Goal: Task Accomplishment & Management: Use online tool/utility

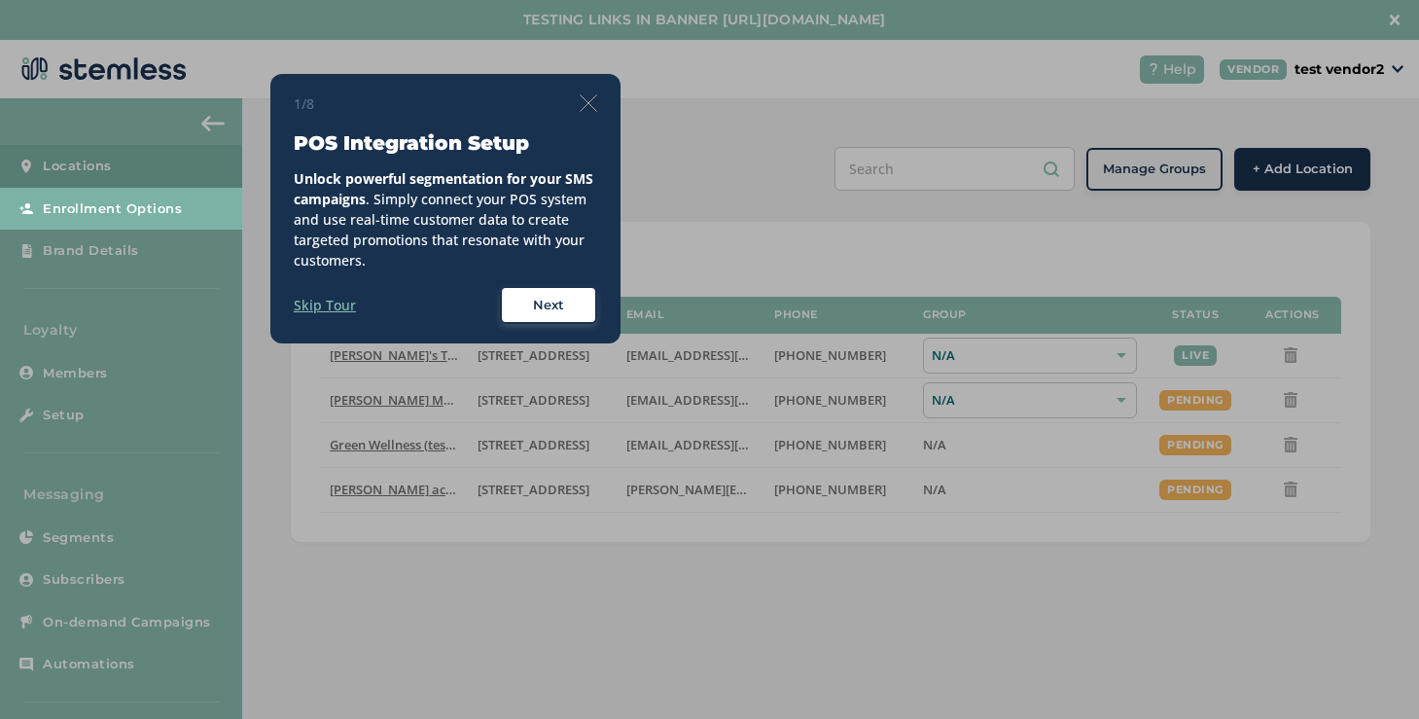
click at [585, 103] on img at bounding box center [589, 103] width 18 height 18
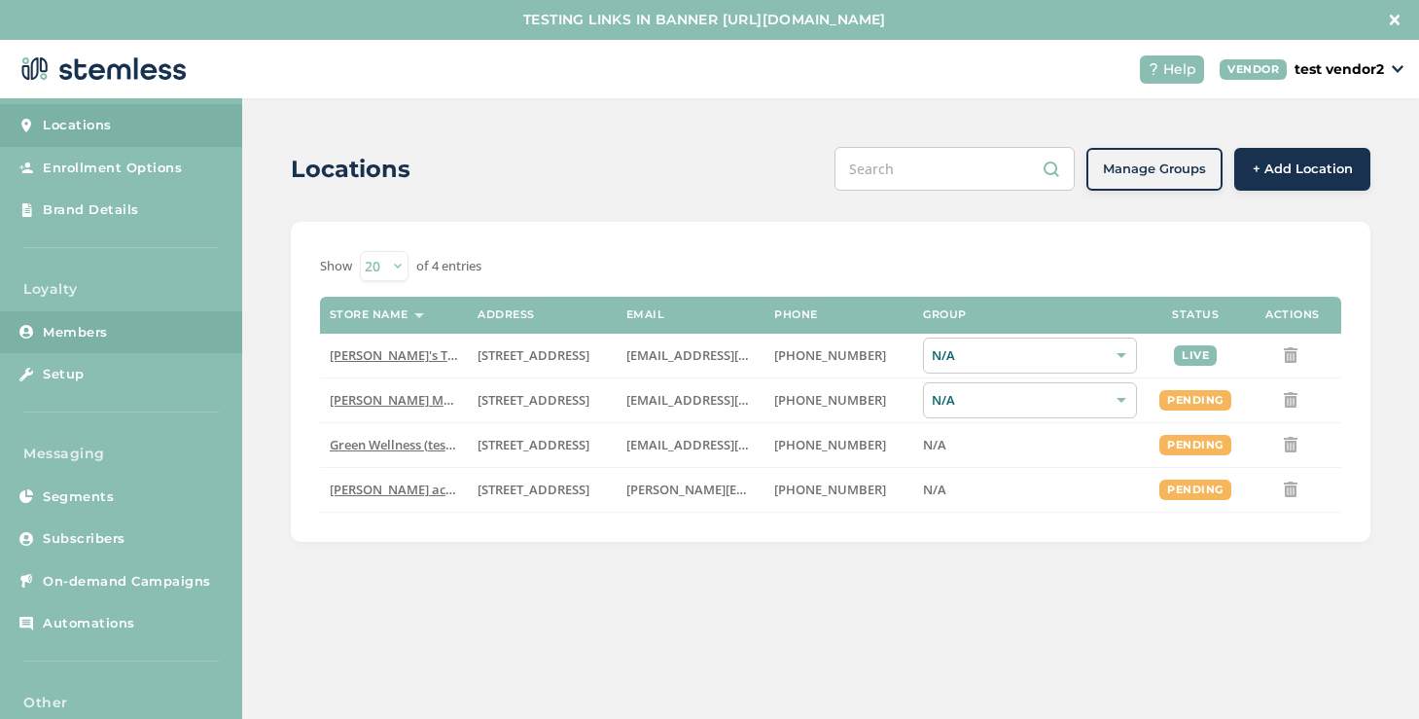
scroll to position [80, 0]
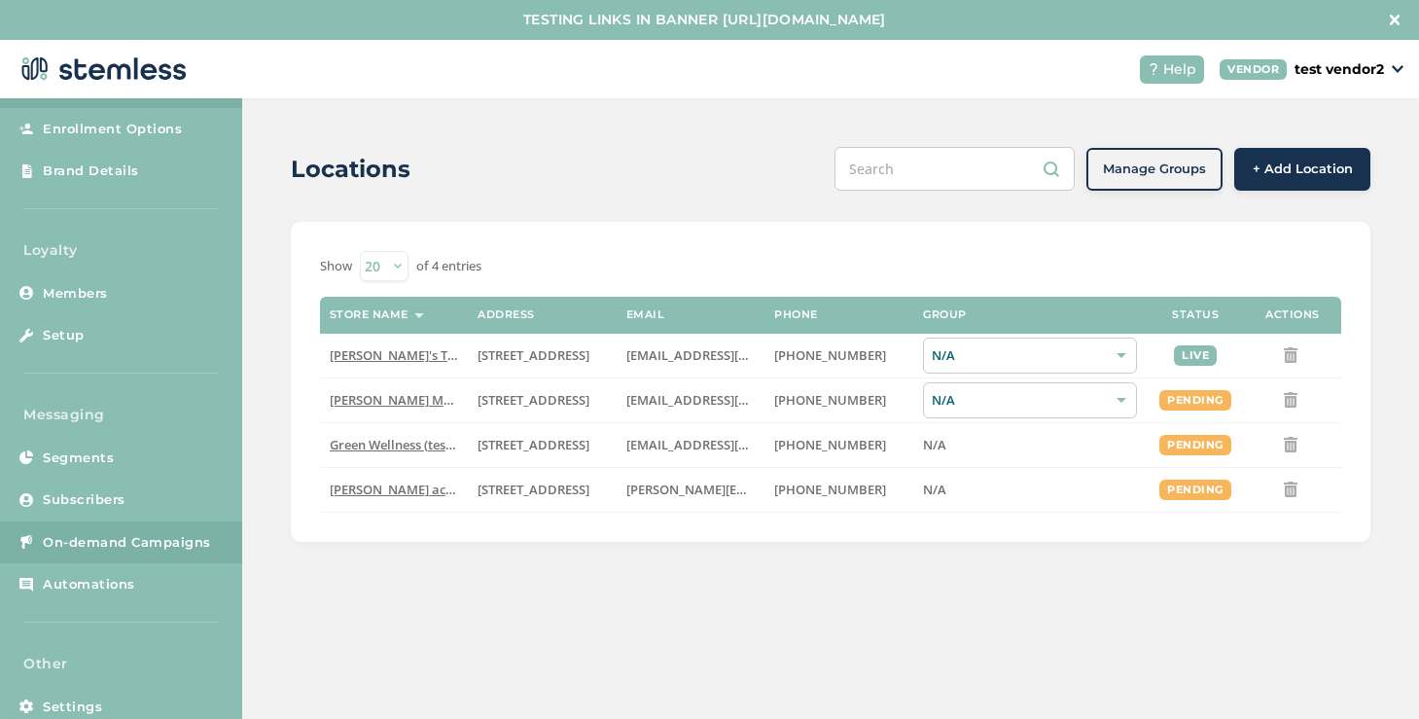
click at [159, 522] on link "On-demand Campaigns" at bounding box center [121, 542] width 242 height 43
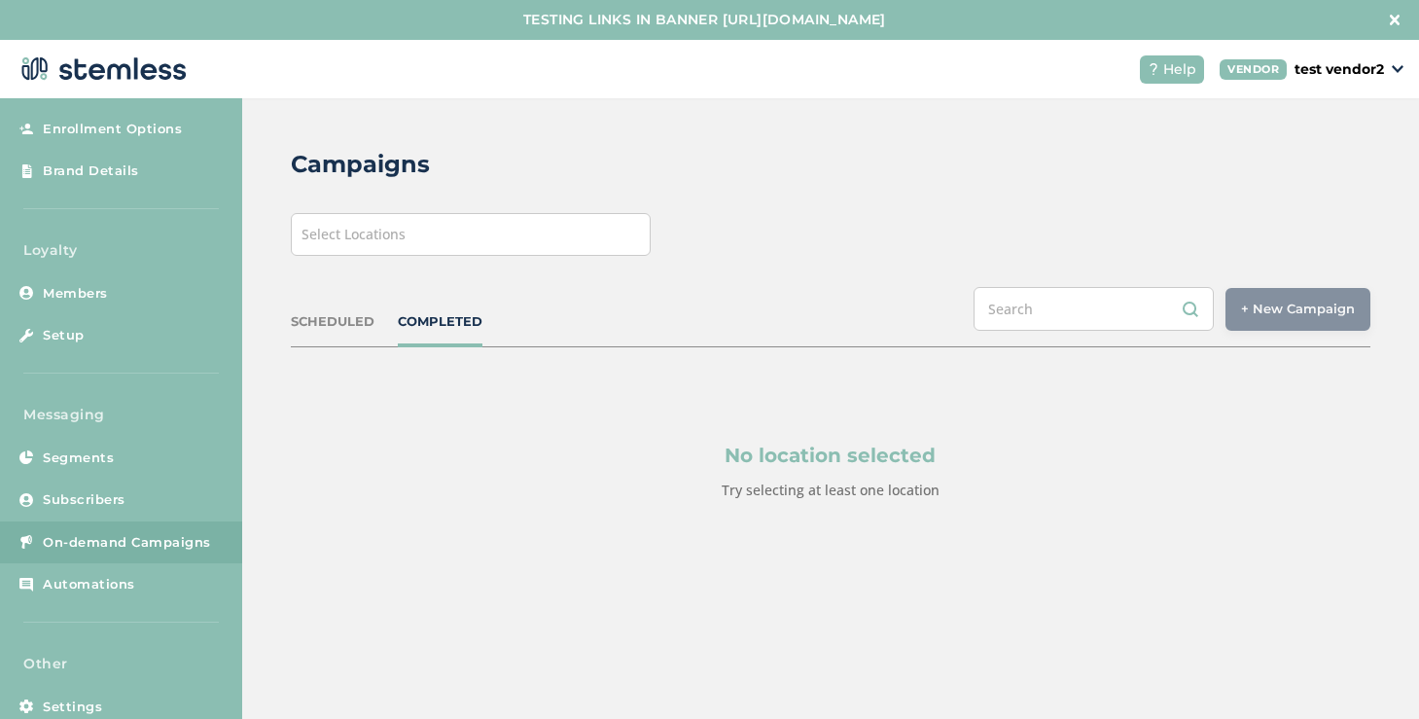
click at [406, 240] on div "Select Locations" at bounding box center [471, 234] width 360 height 43
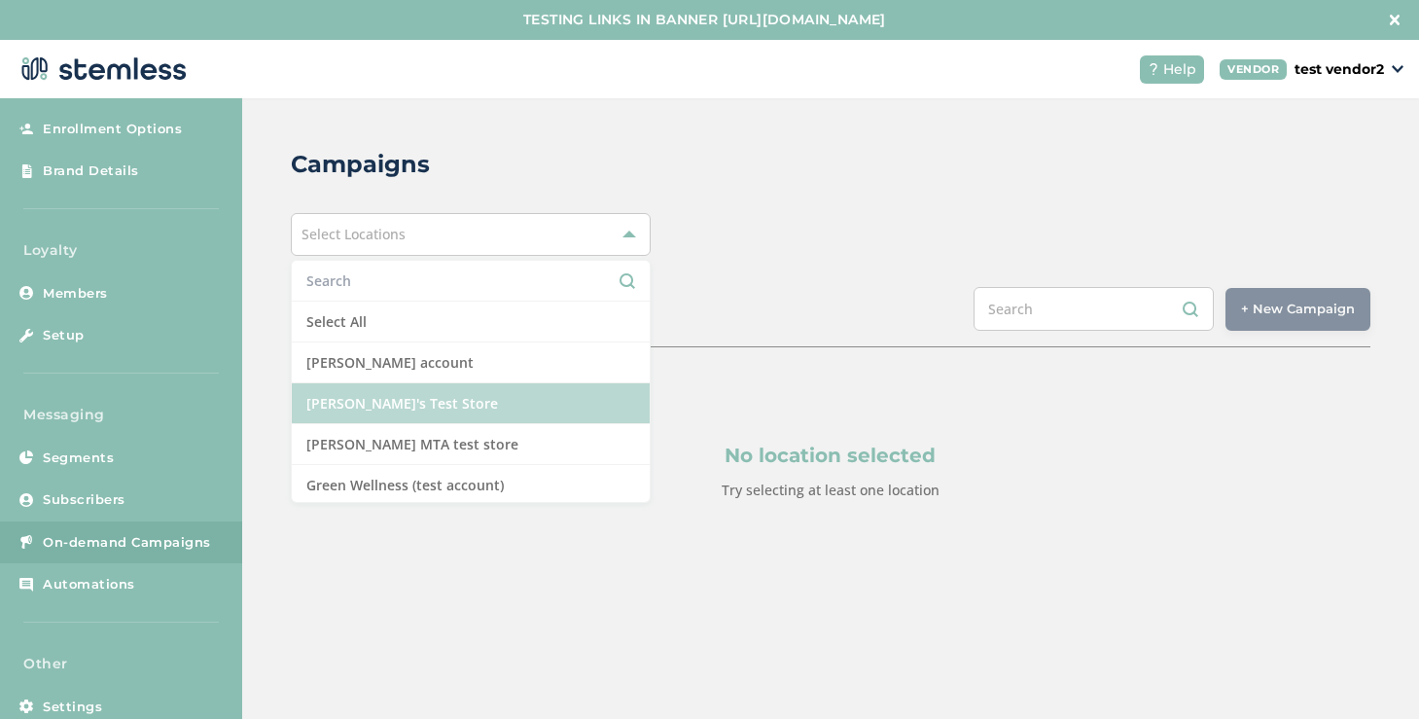
click at [364, 390] on li "[PERSON_NAME]'s Test Store" at bounding box center [471, 403] width 358 height 41
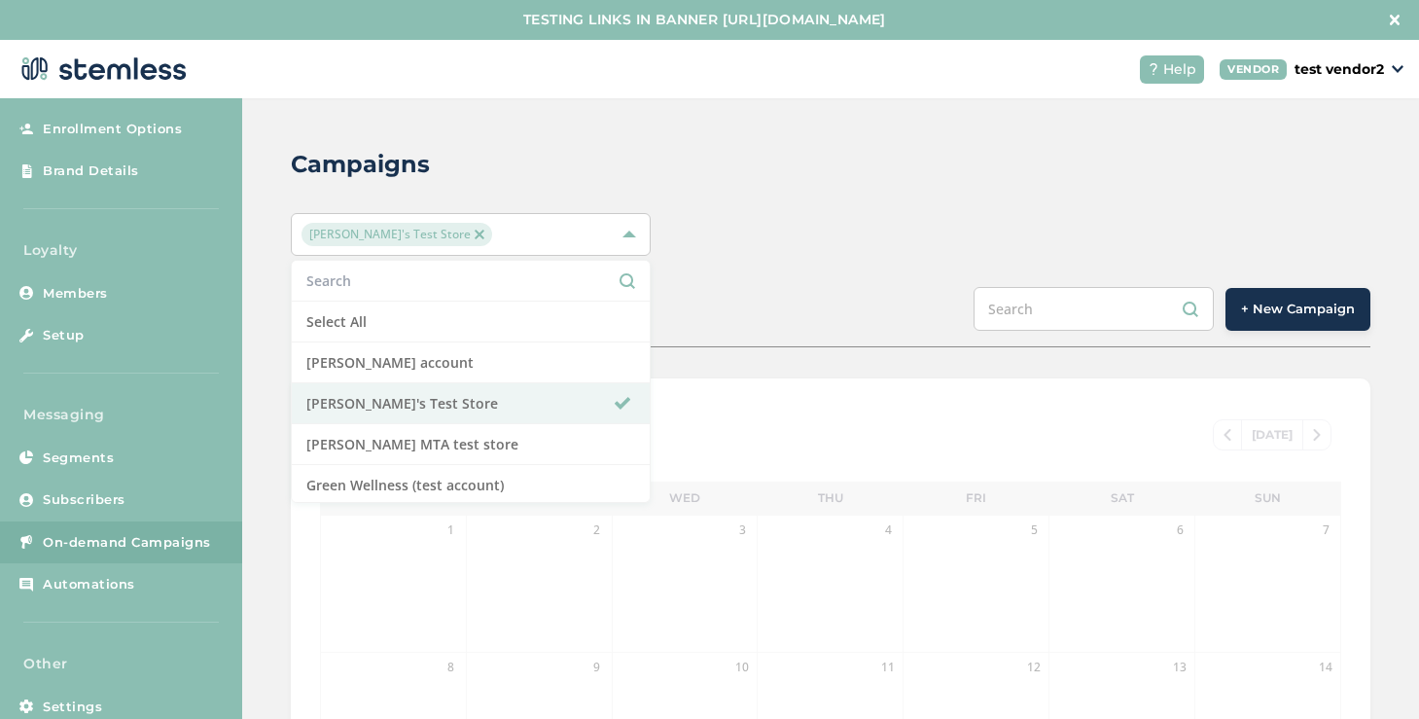
click at [1274, 329] on button "+ New Campaign" at bounding box center [1298, 309] width 145 height 43
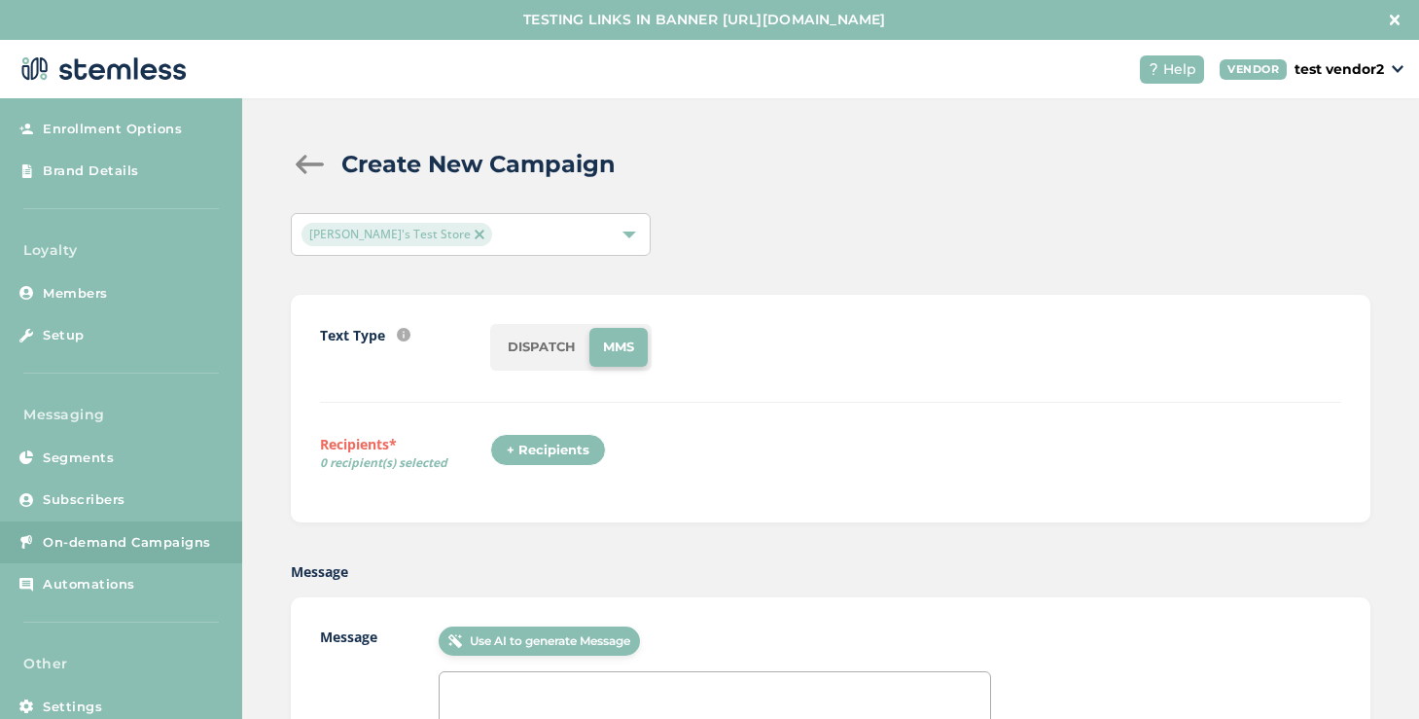
click at [517, 360] on li "DISPATCH" at bounding box center [541, 347] width 95 height 39
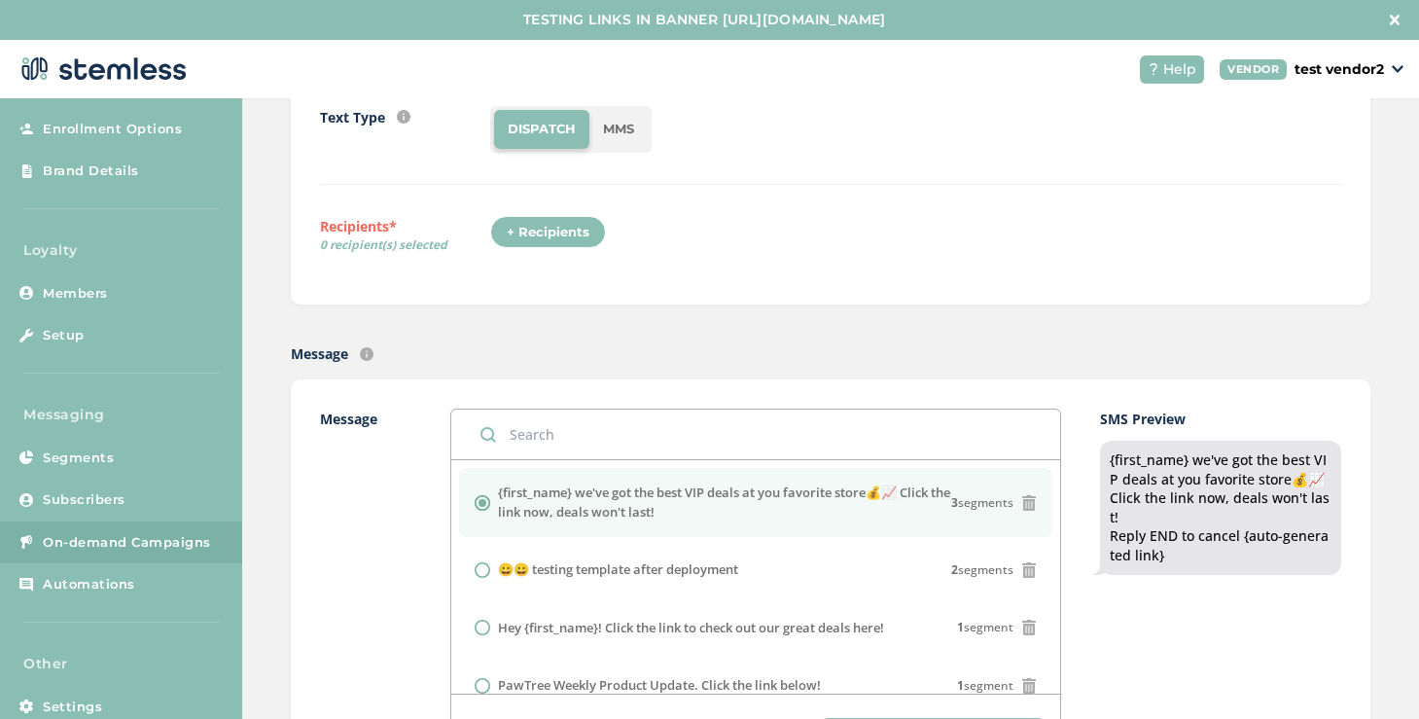
scroll to position [893, 0]
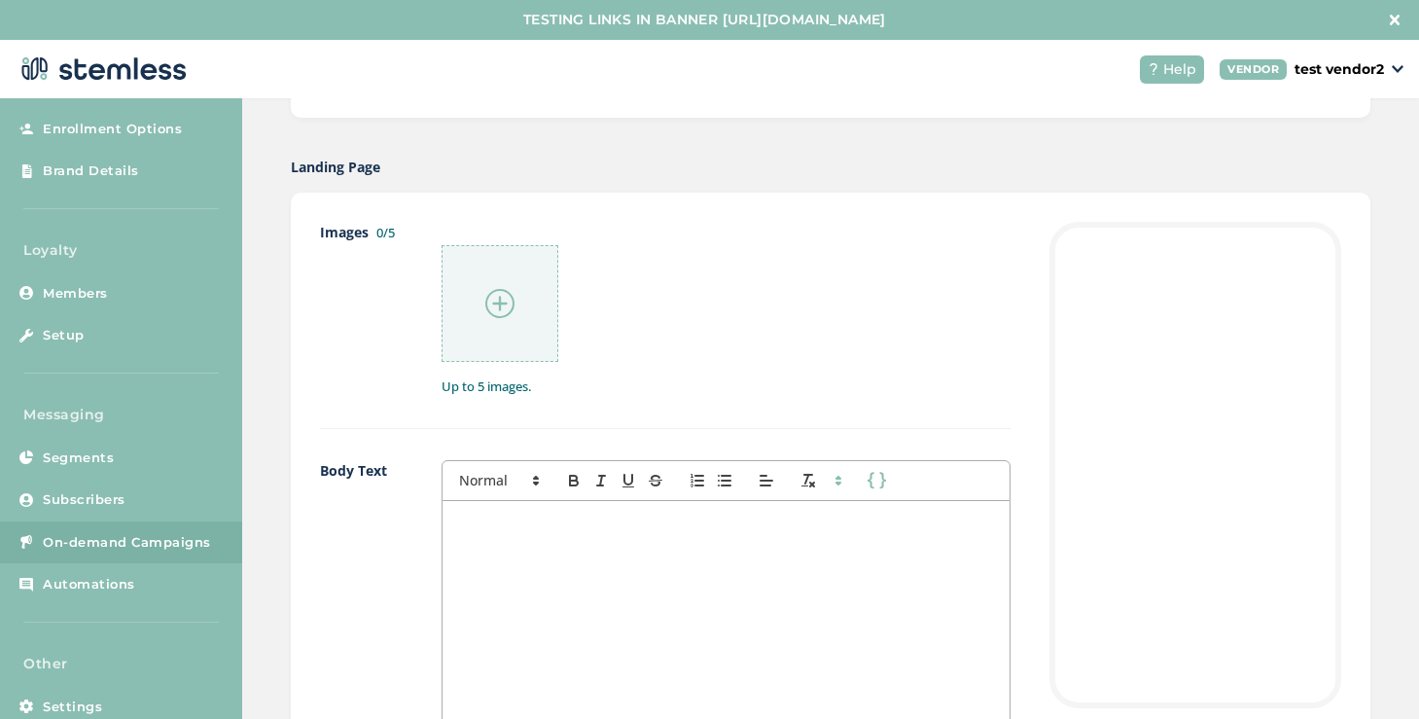
click at [568, 520] on p at bounding box center [726, 522] width 538 height 18
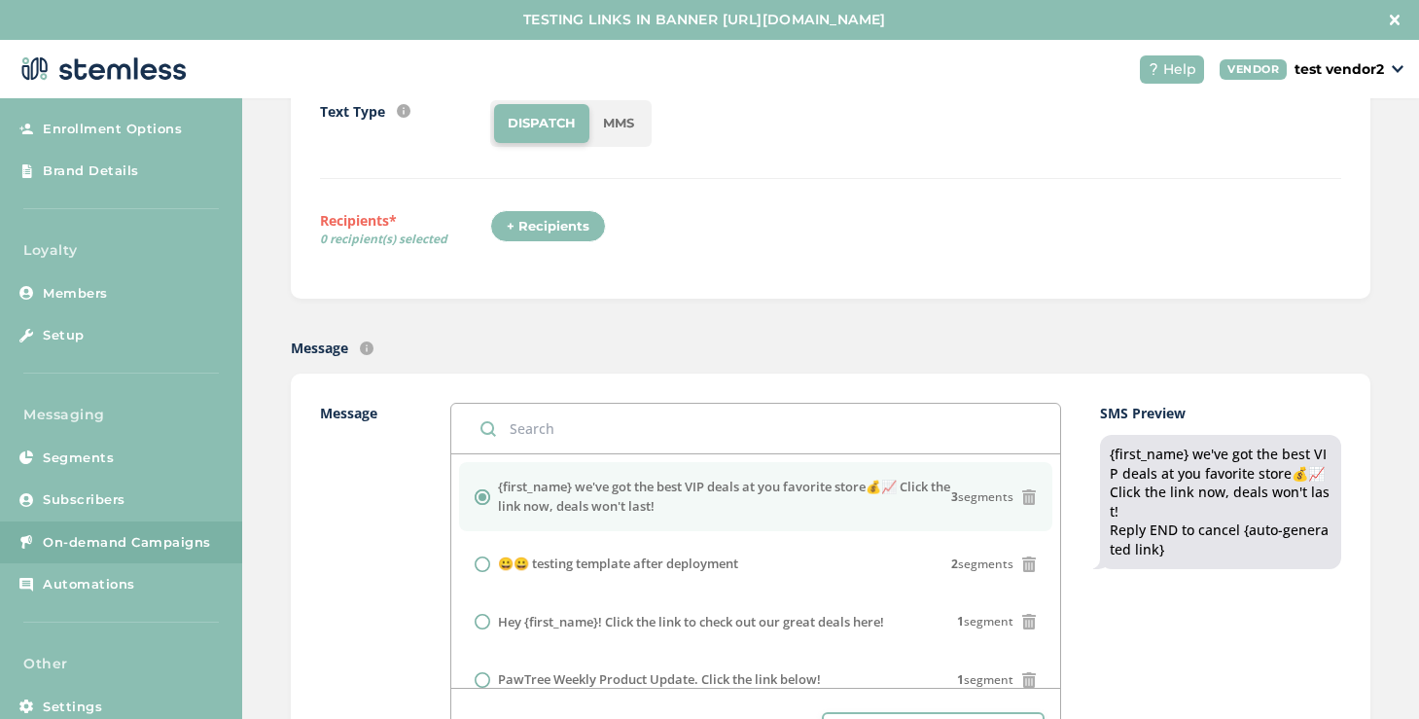
scroll to position [207, 0]
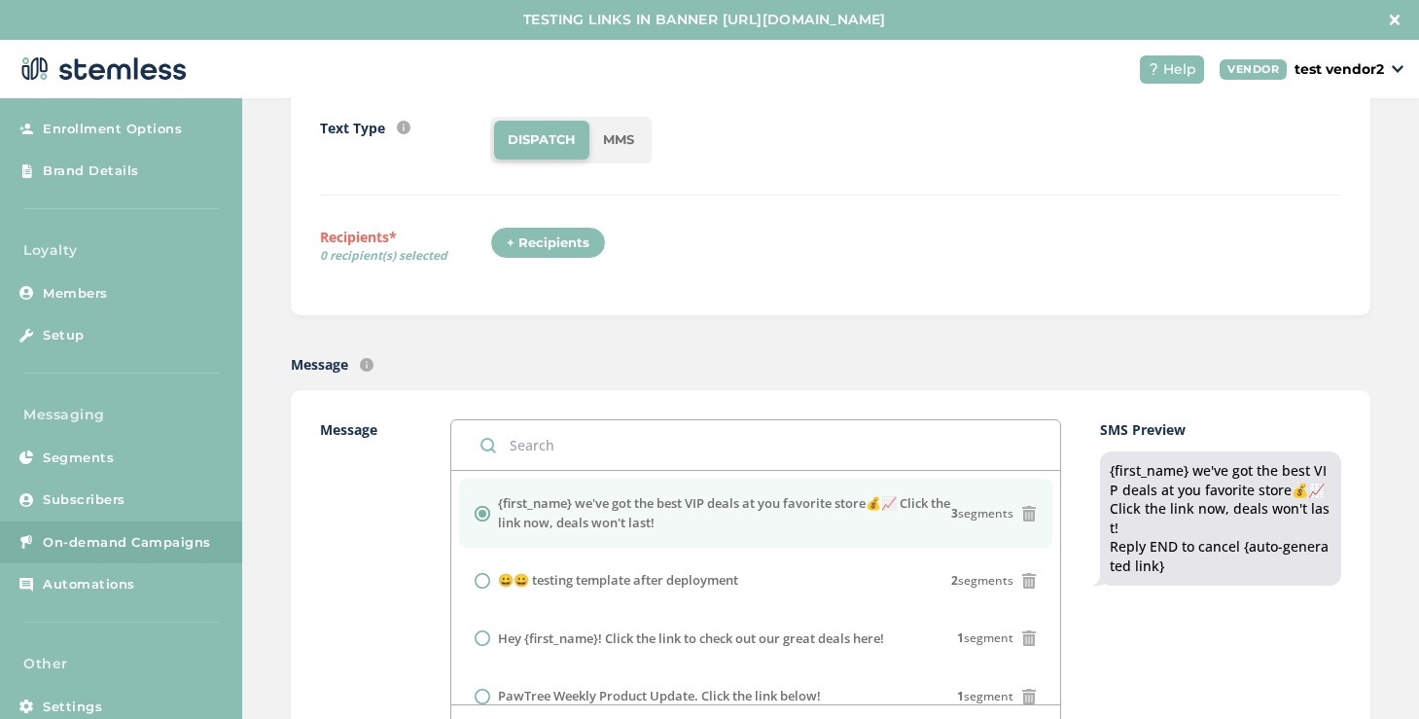
click at [560, 242] on div "+ Recipients" at bounding box center [548, 243] width 116 height 33
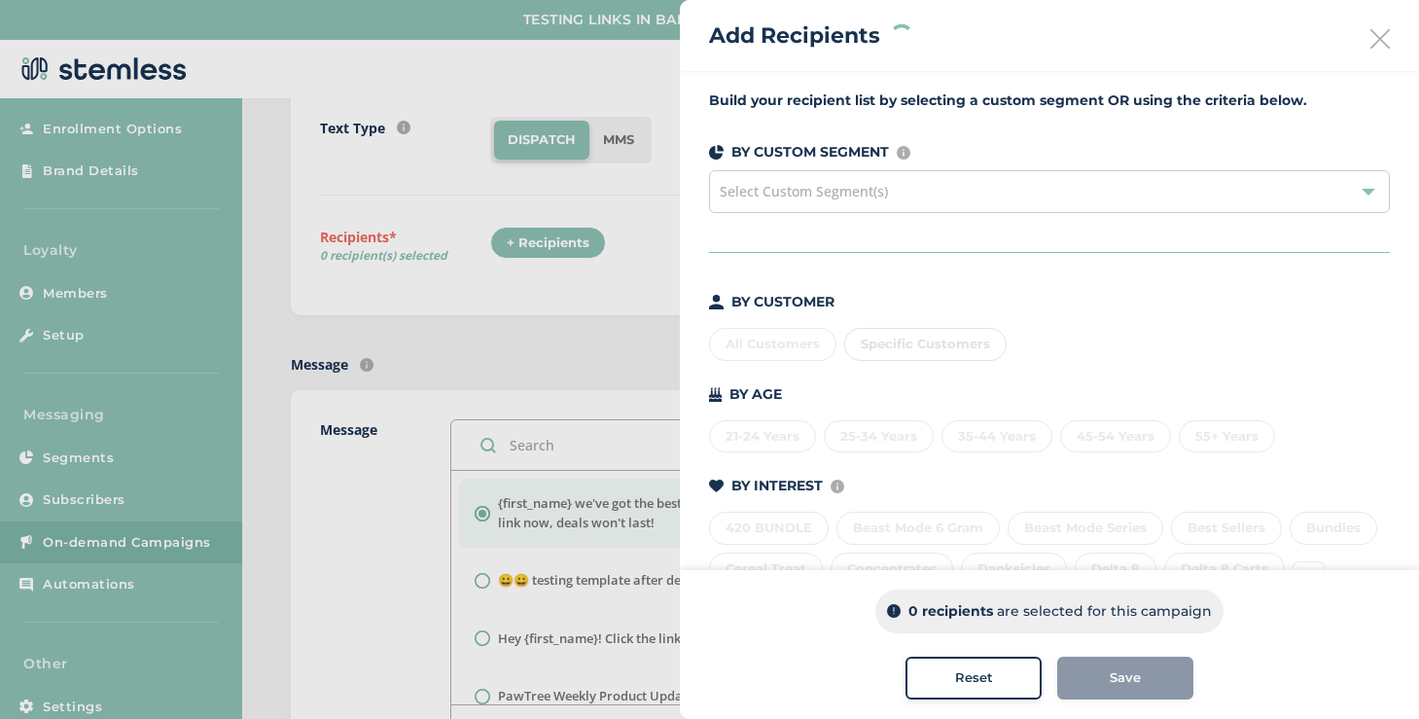
click at [881, 335] on div "Specific Customers" at bounding box center [925, 344] width 162 height 33
click at [876, 348] on div "Specific Customers" at bounding box center [925, 344] width 162 height 33
click at [864, 344] on span "Specific Customers" at bounding box center [925, 344] width 129 height 16
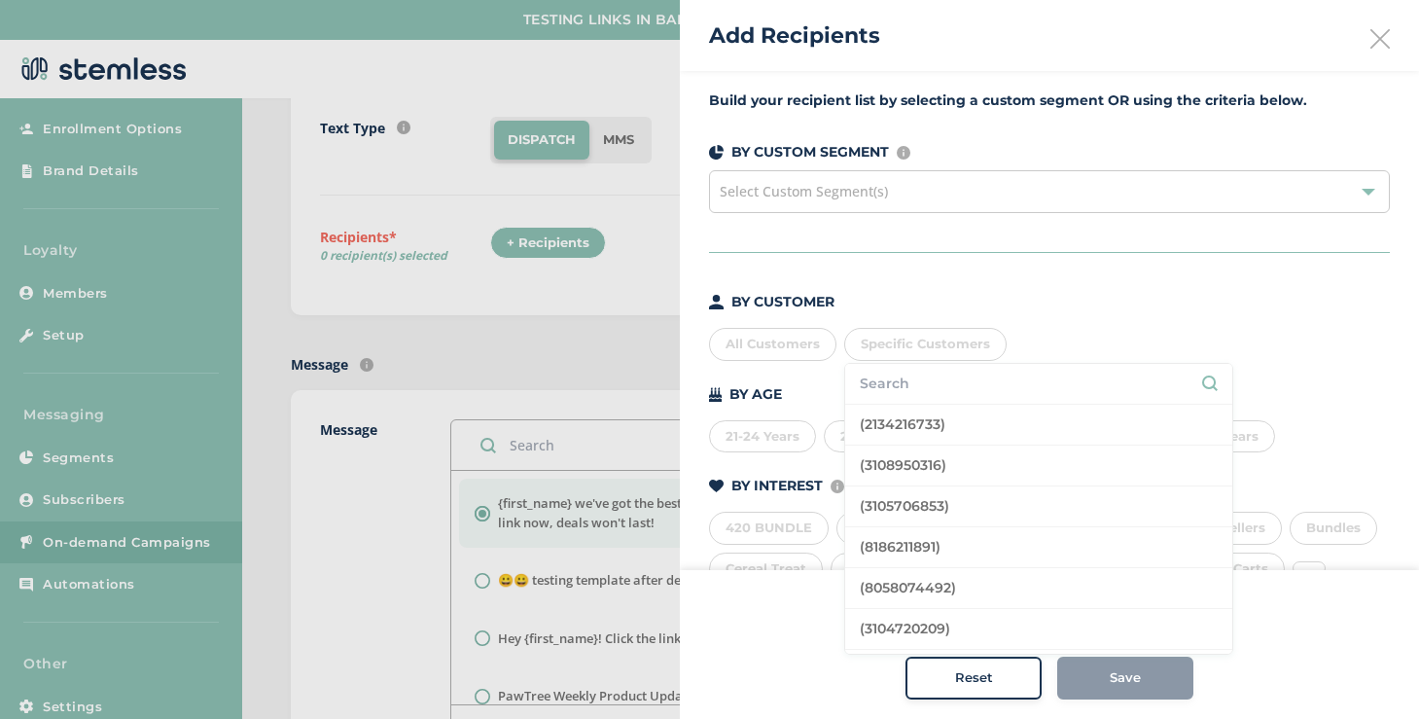
click at [881, 375] on input "text" at bounding box center [1039, 384] width 358 height 20
type input "k"
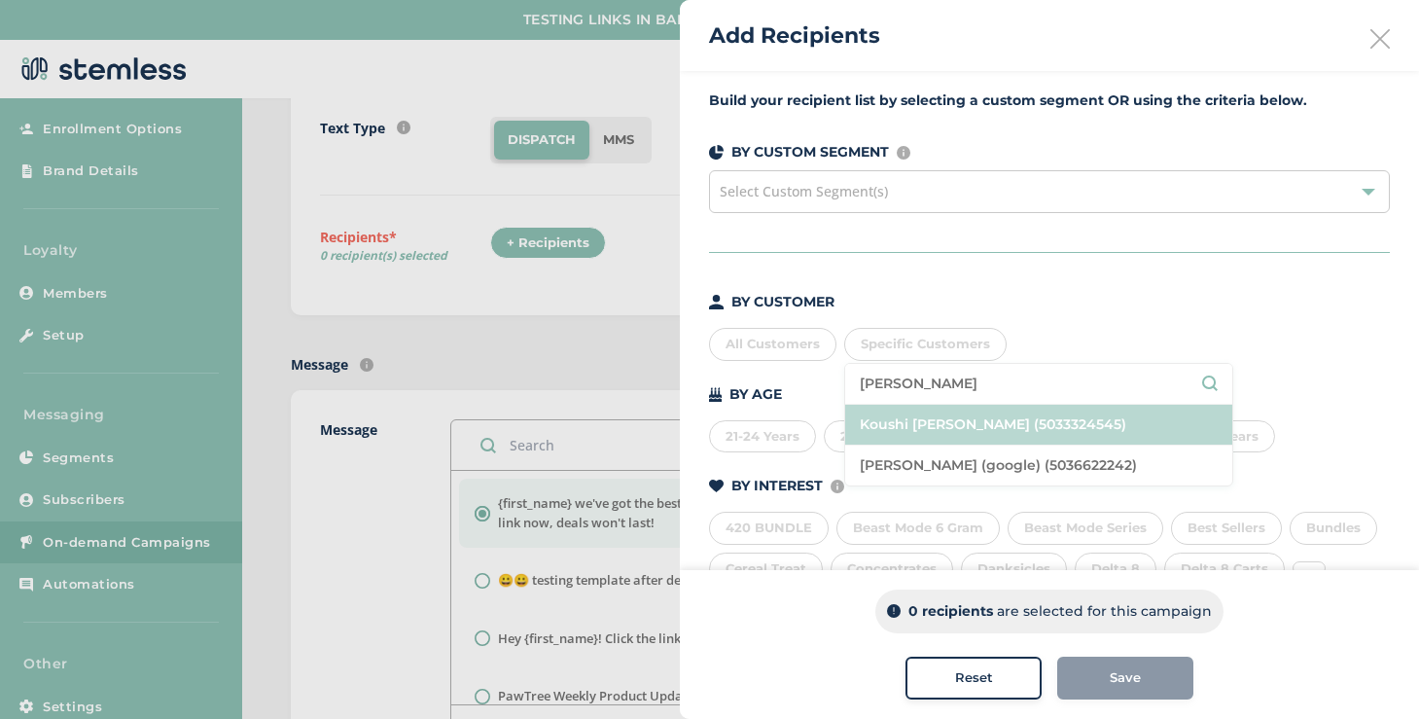
click at [907, 412] on li "Koushi [PERSON_NAME] (5033324545)" at bounding box center [1038, 425] width 387 height 41
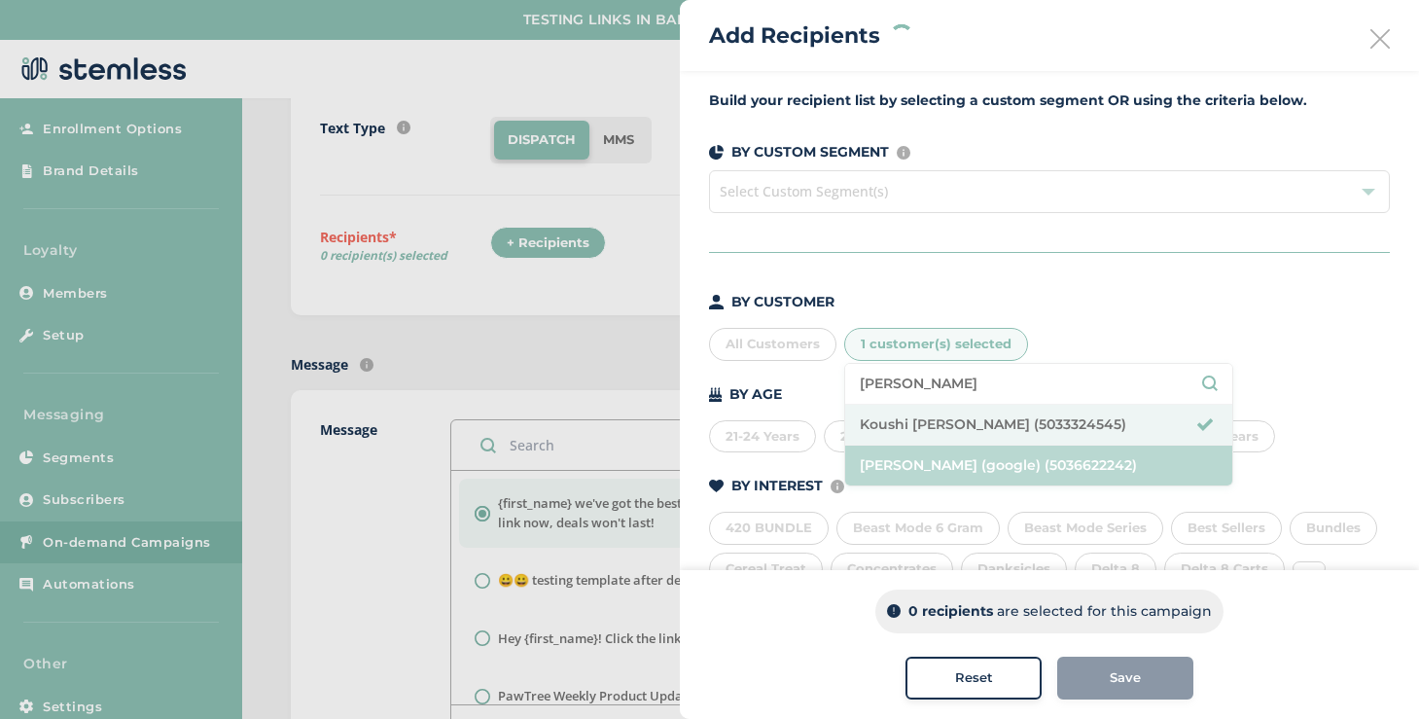
click at [912, 454] on li "[PERSON_NAME] (google) (5036622242)" at bounding box center [1038, 465] width 387 height 40
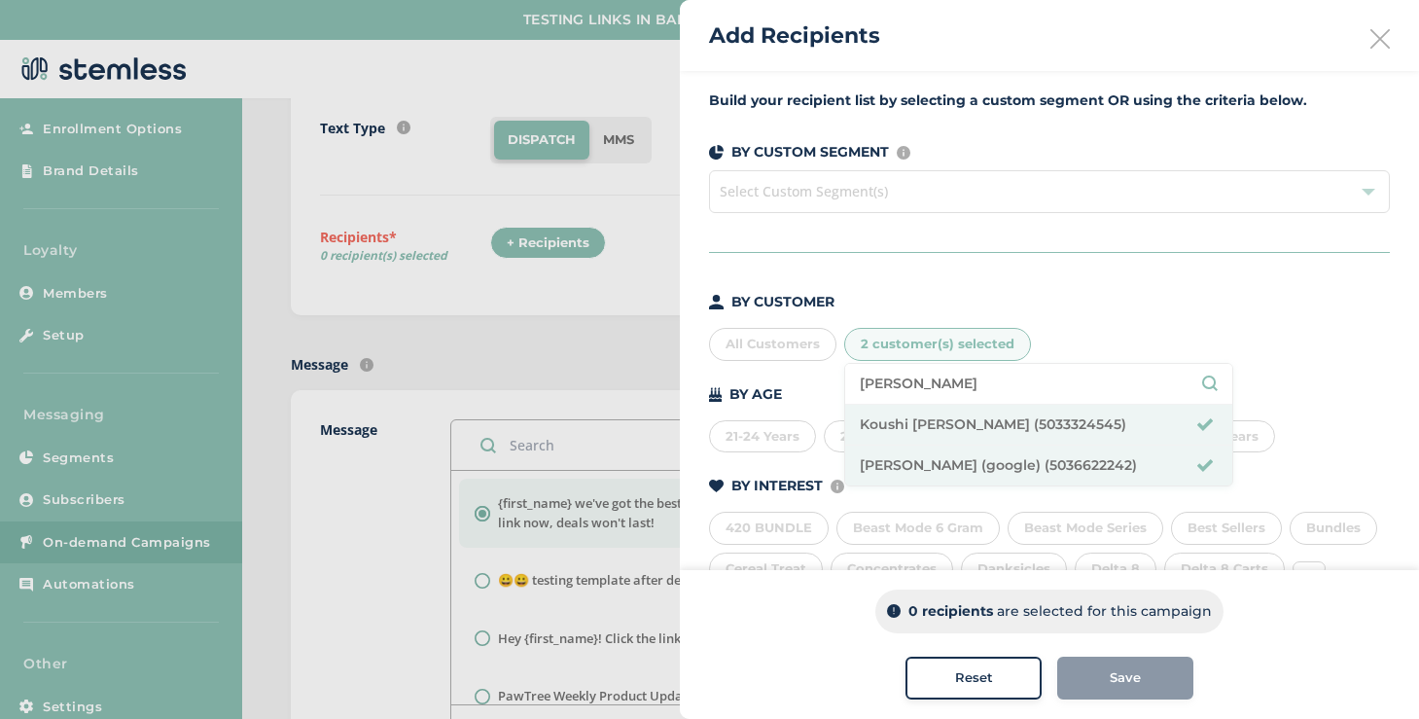
click at [908, 392] on input "[PERSON_NAME]" at bounding box center [1039, 384] width 358 height 20
type input "[PERSON_NAME]"
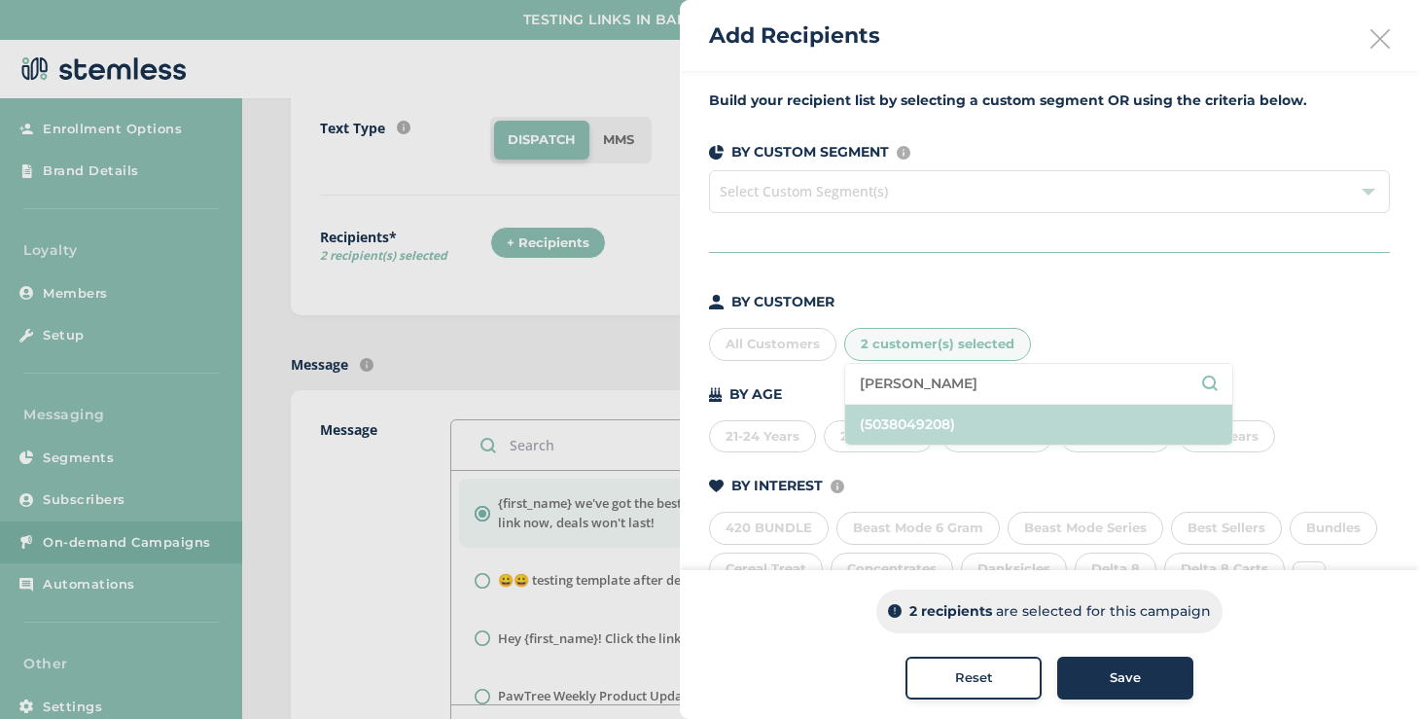
click at [950, 430] on li "(5038049208)" at bounding box center [1038, 425] width 387 height 40
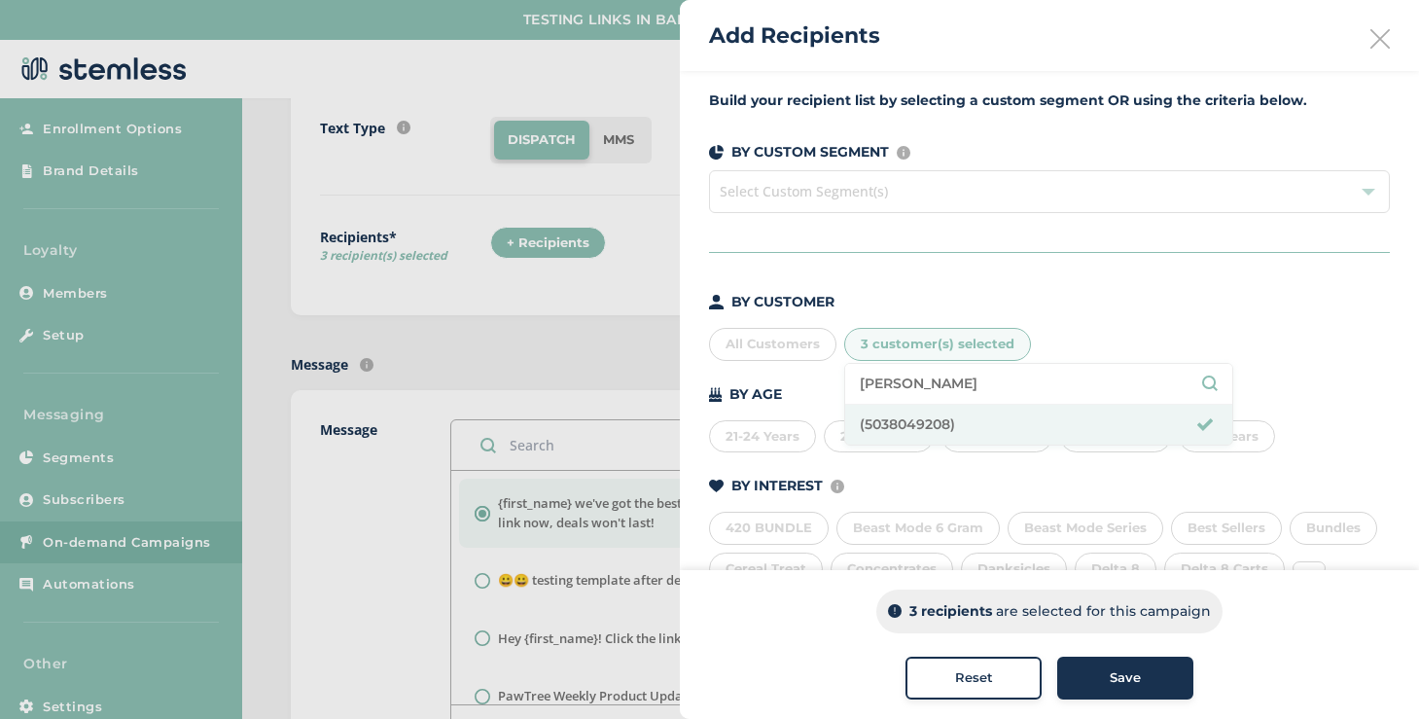
click at [1100, 678] on div "Save" at bounding box center [1125, 677] width 105 height 19
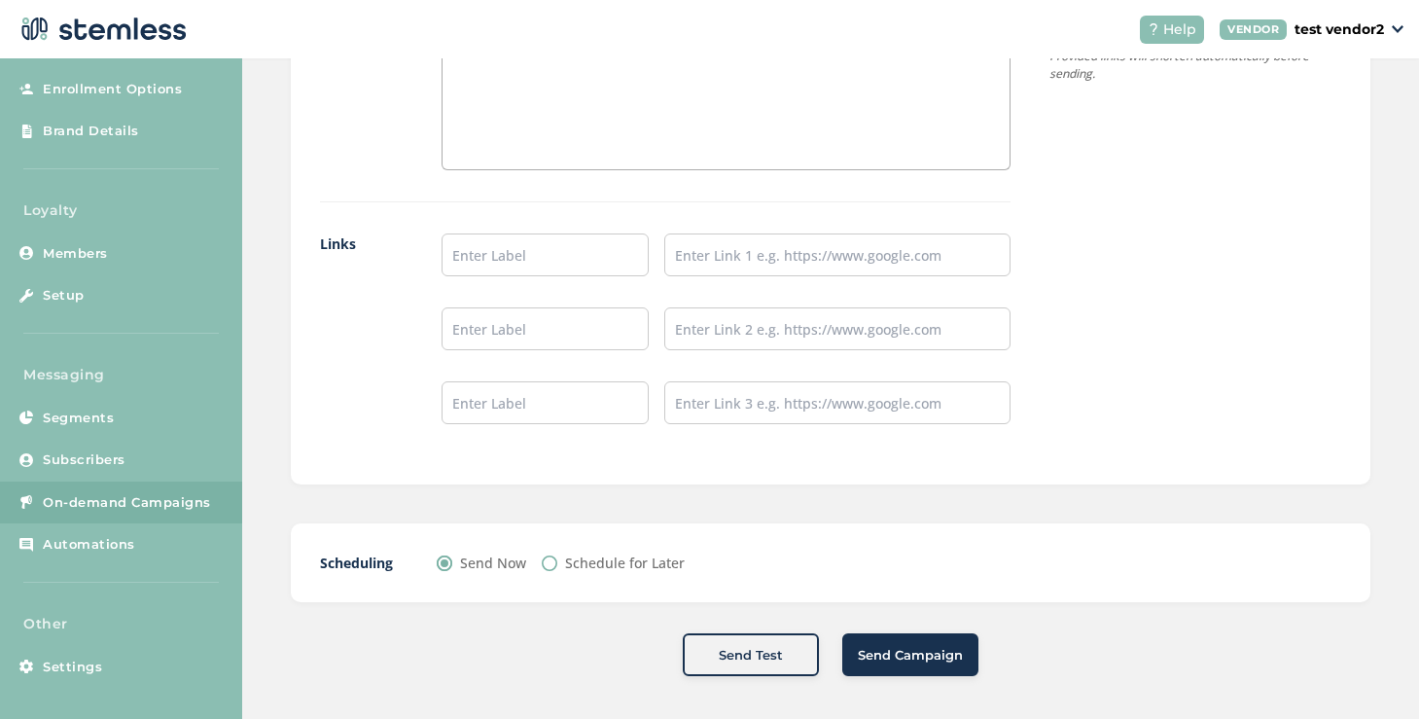
scroll to position [1622, 0]
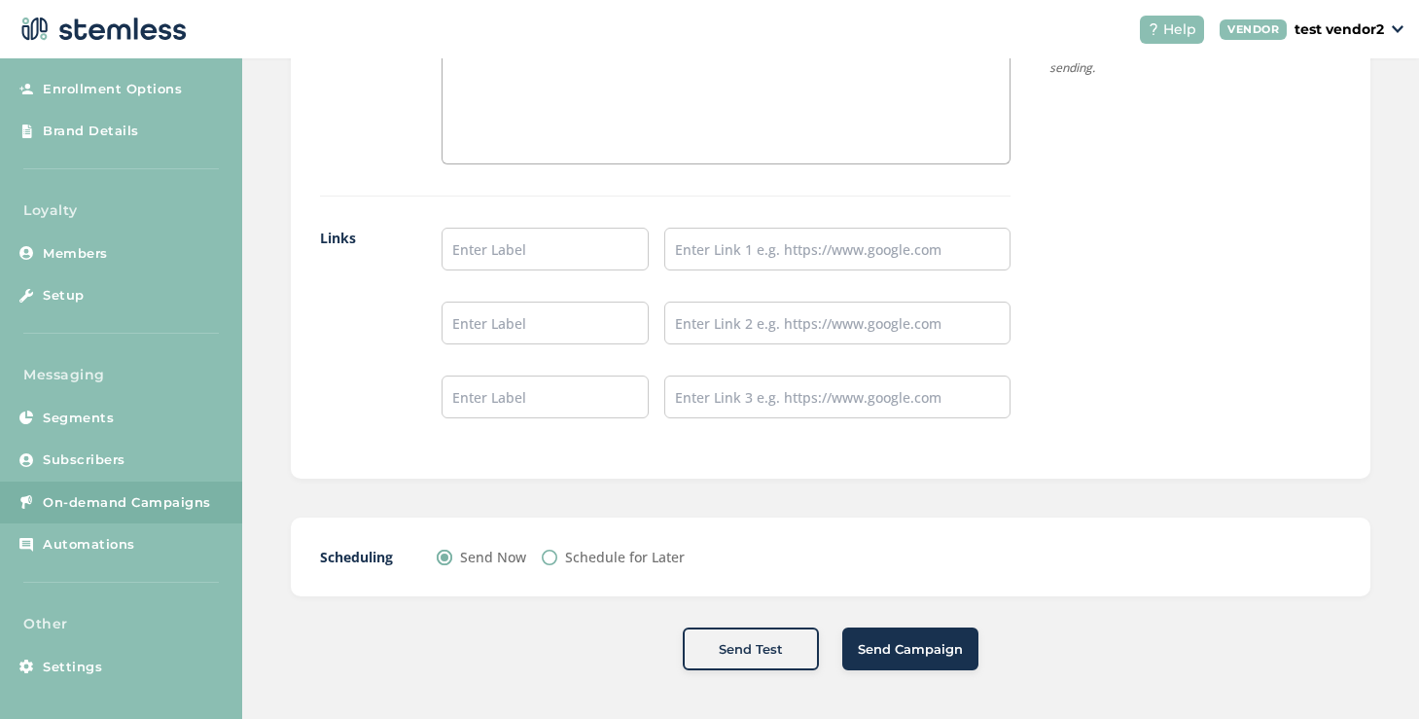
click at [878, 657] on span "Send Campaign" at bounding box center [910, 649] width 105 height 19
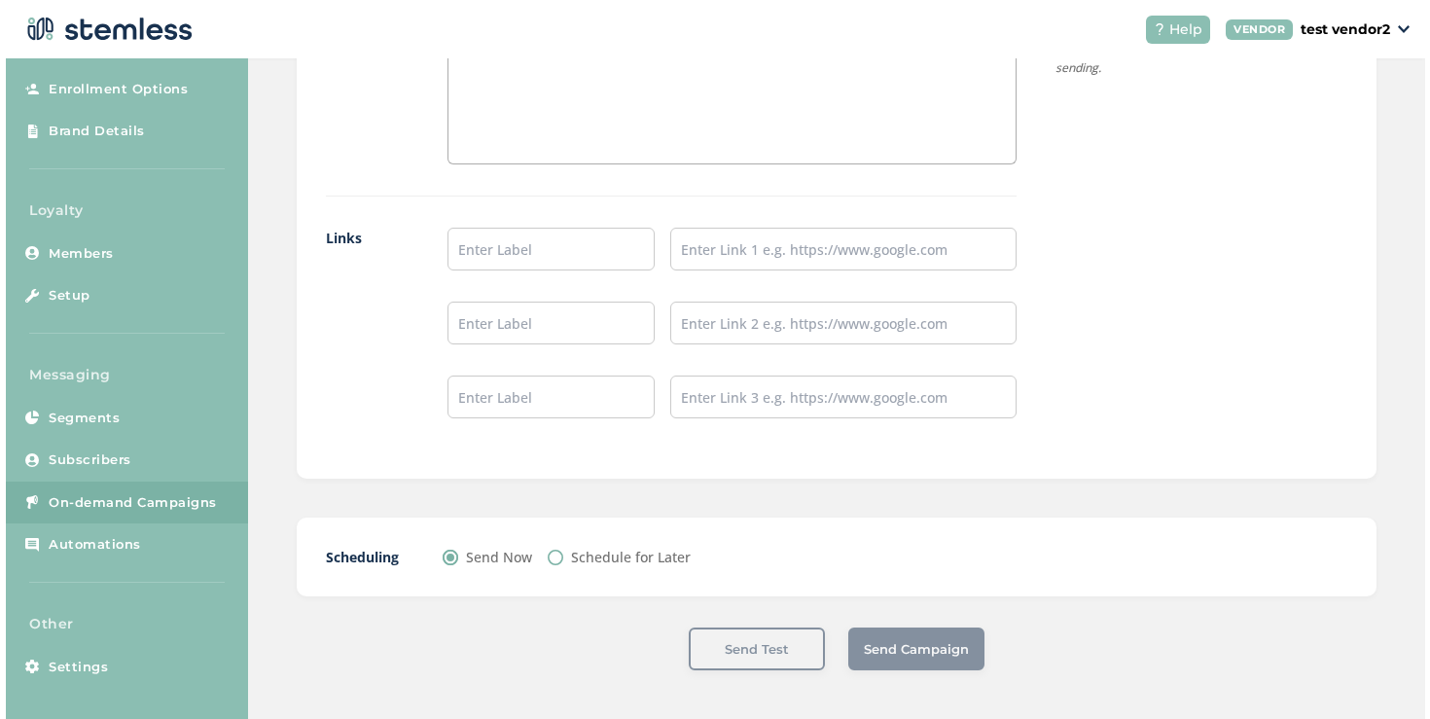
scroll to position [1578, 0]
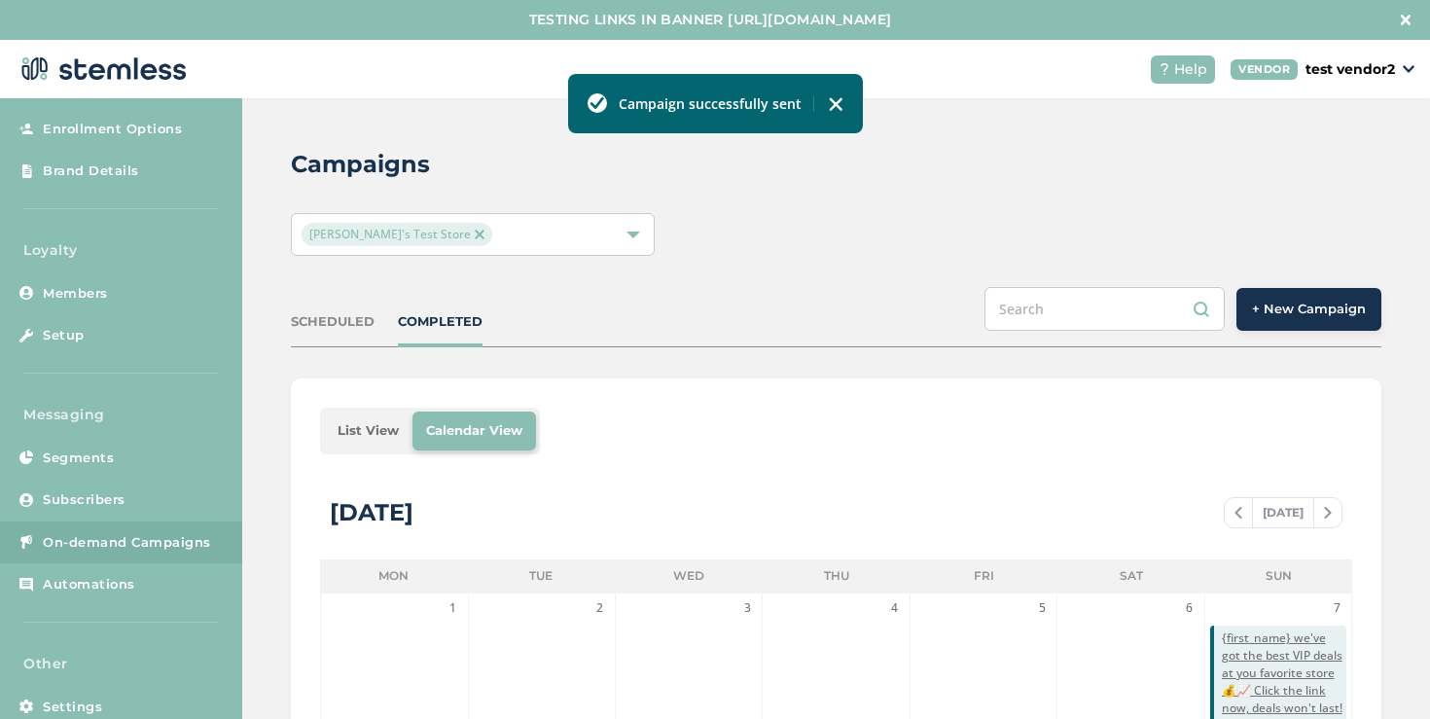
click at [364, 412] on li "List View" at bounding box center [368, 430] width 89 height 39
